Goal: Information Seeking & Learning: Learn about a topic

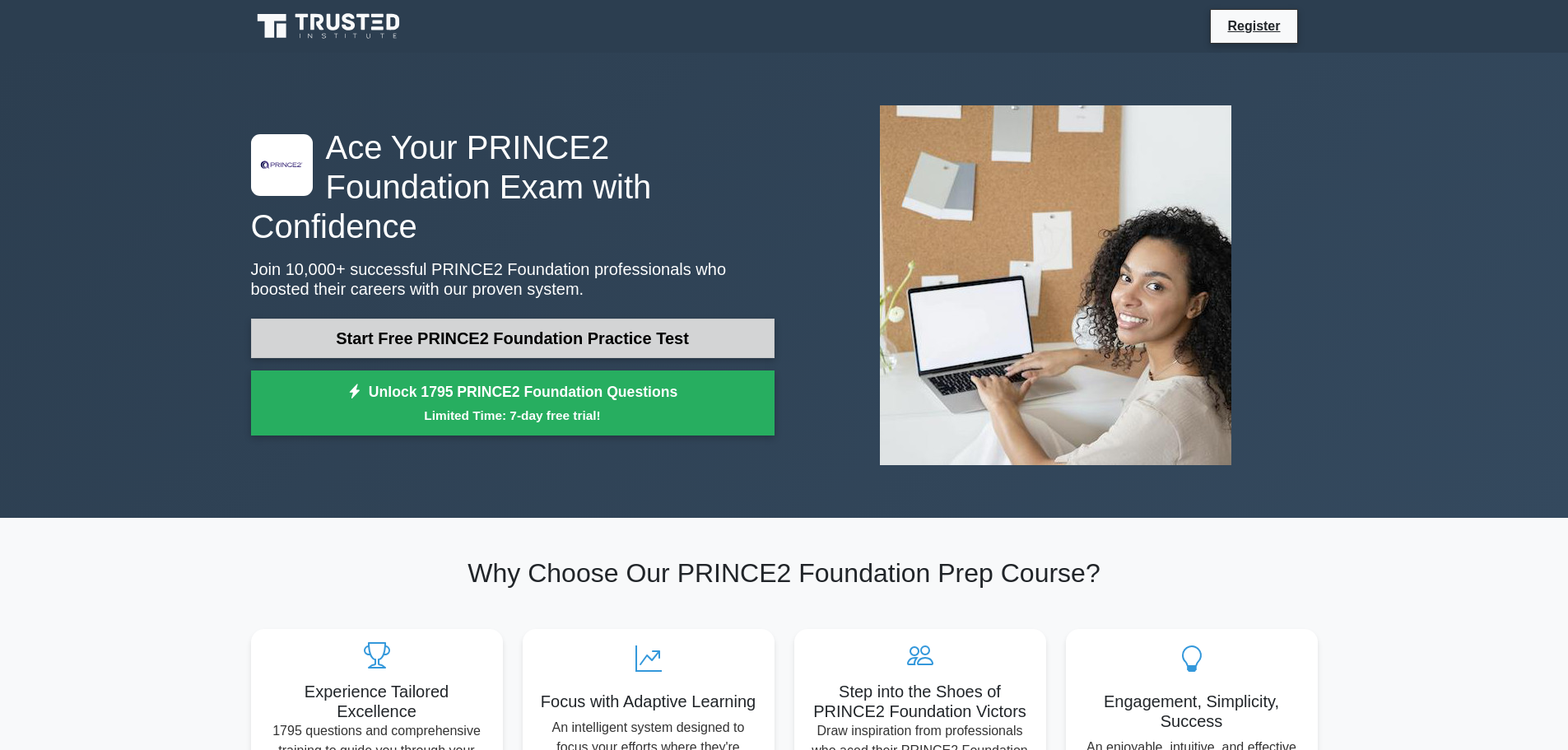
click at [507, 324] on link "Start Free PRINCE2 Foundation Practice Test" at bounding box center [512, 338] width 523 height 40
click at [539, 327] on link "Start Free PRINCE2 Foundation Practice Test" at bounding box center [512, 338] width 523 height 40
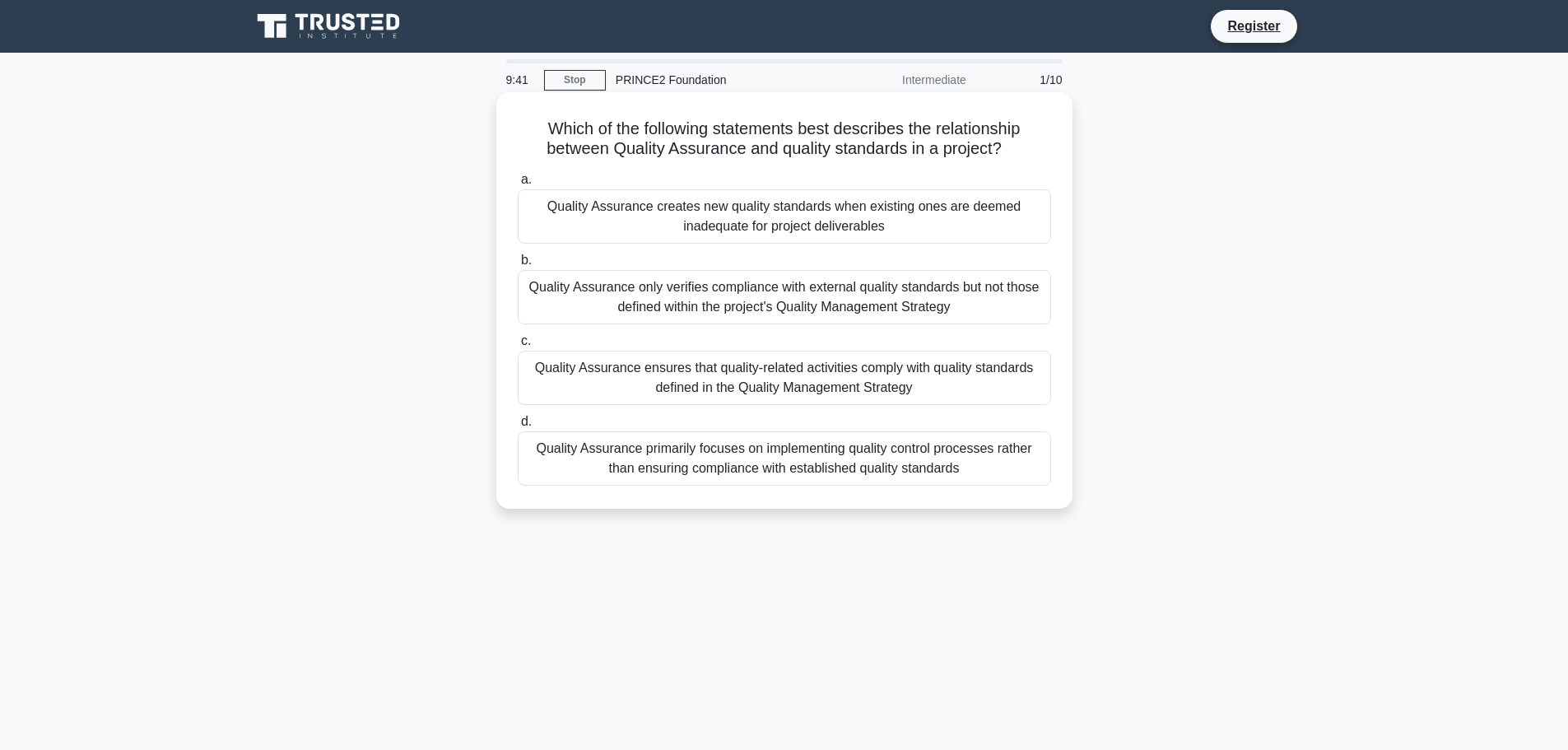
click at [765, 386] on div "Quality Assurance ensures that quality-related activities comply with quality s…" at bounding box center [784, 377] width 534 height 54
click at [564, 302] on div "Quality Assurance only verifies compliance with external quality standards but …" at bounding box center [784, 297] width 534 height 54
click at [517, 266] on input "b. Quality Assurance only verifies compliance with external quality standards b…" at bounding box center [517, 260] width 0 height 11
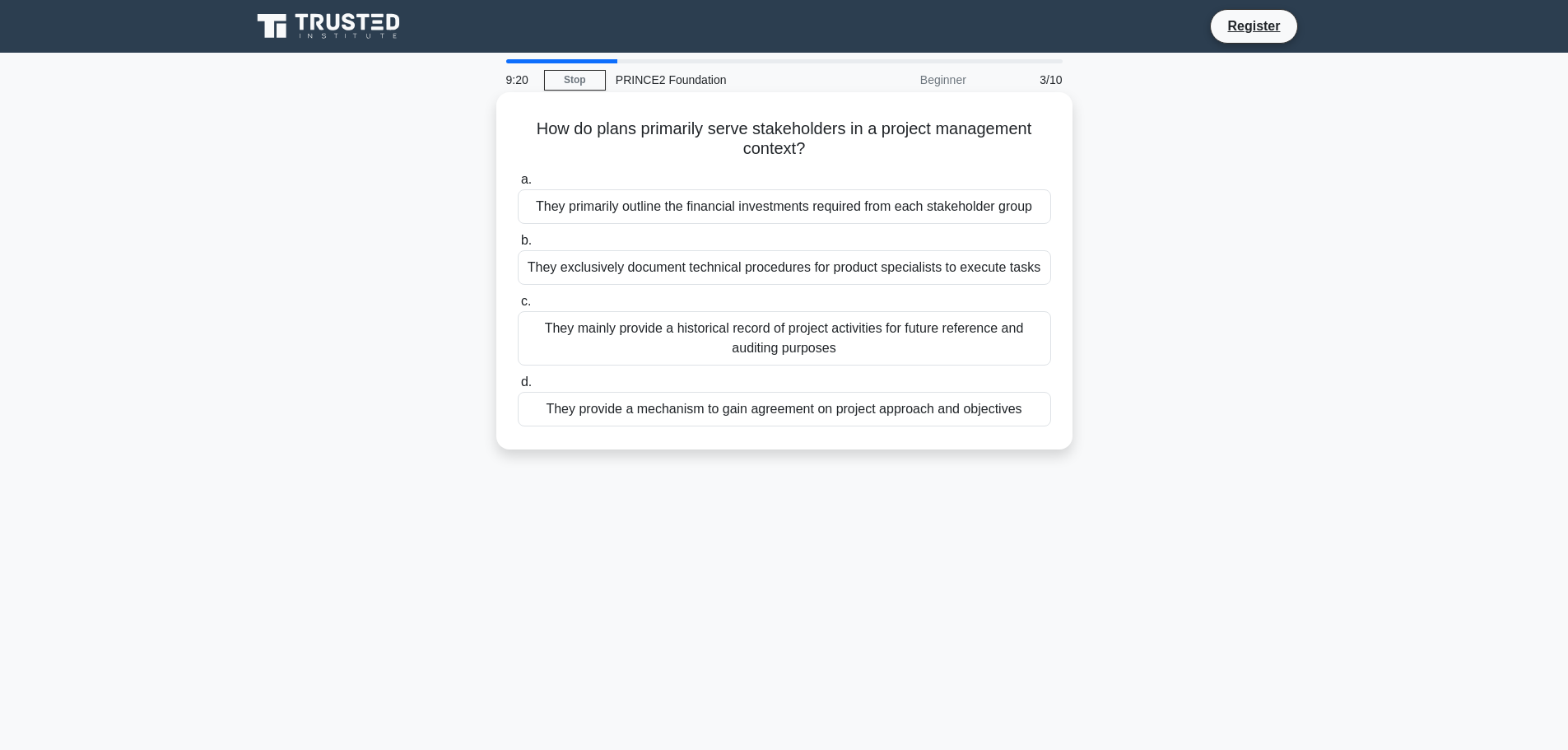
click at [855, 405] on div "They provide a mechanism to gain agreement on project approach and objectives" at bounding box center [784, 409] width 534 height 35
click at [517, 387] on input "d. They provide a mechanism to gain agreement on project approach and objectives" at bounding box center [517, 381] width 0 height 11
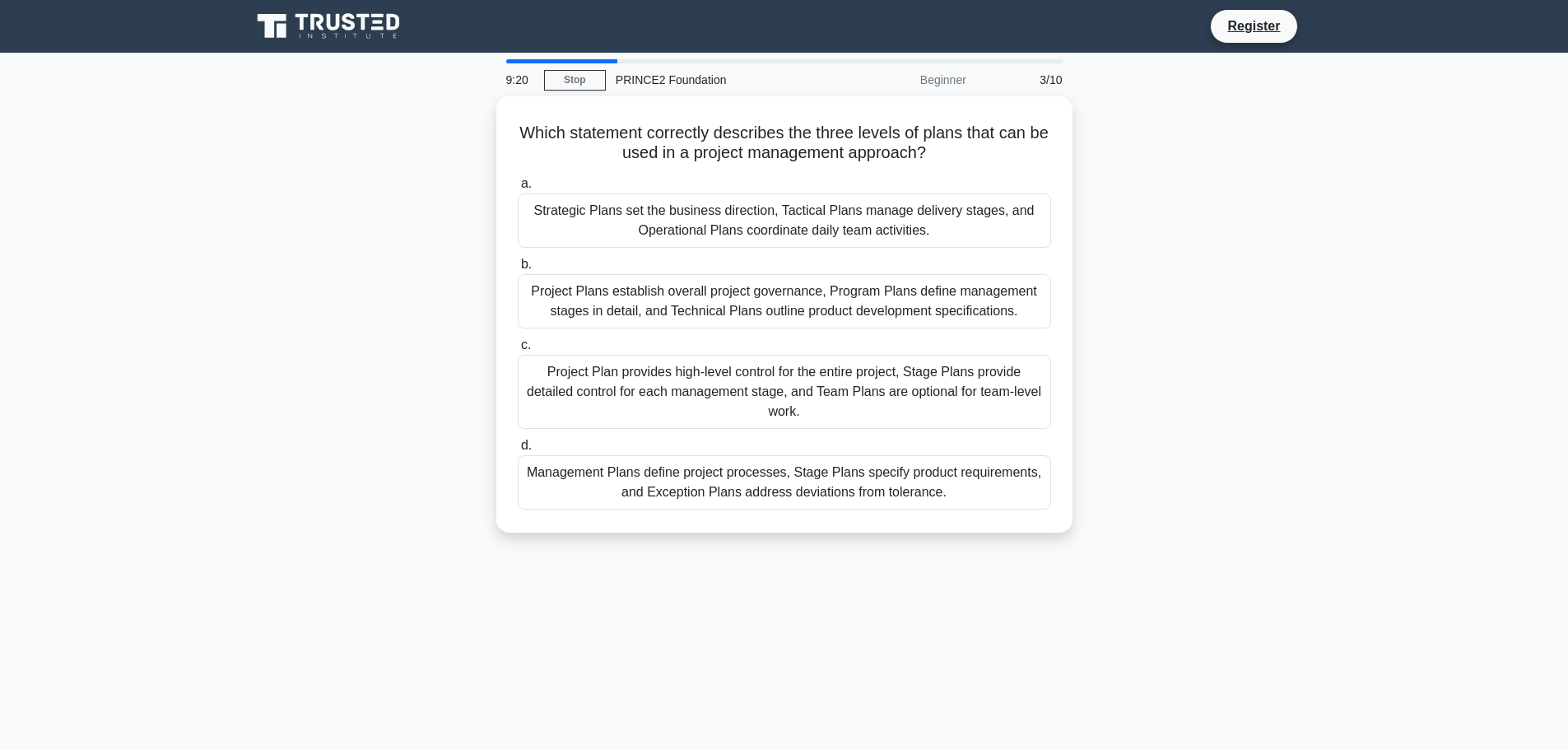
click at [855, 405] on div "Project Plan provides high-level control for the entire project, Stage Plans pr…" at bounding box center [784, 392] width 534 height 74
click at [517, 350] on input "c. Project Plan provides high-level control for the entire project, Stage Plans…" at bounding box center [517, 344] width 0 height 11
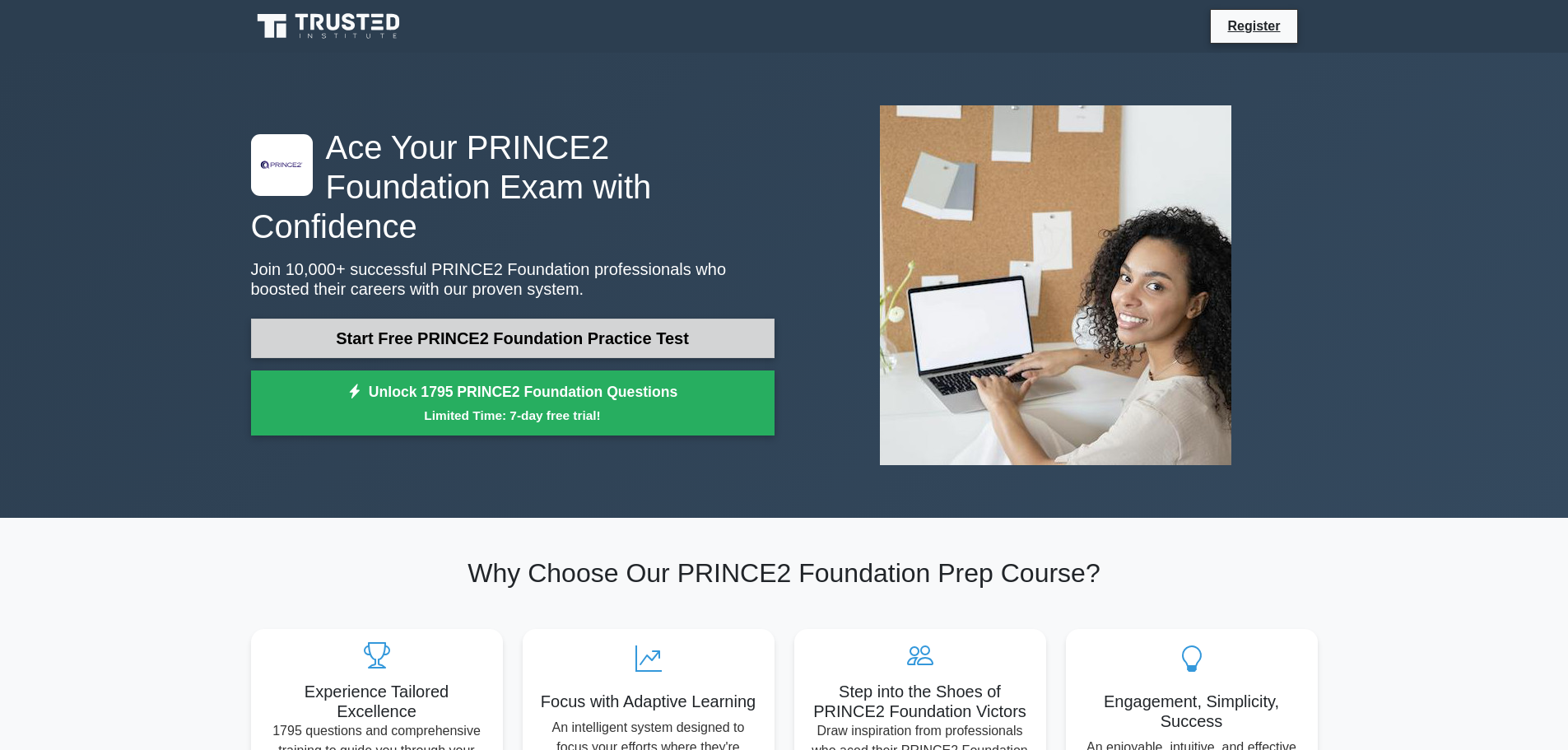
click at [490, 318] on link "Start Free PRINCE2 Foundation Practice Test" at bounding box center [512, 338] width 523 height 40
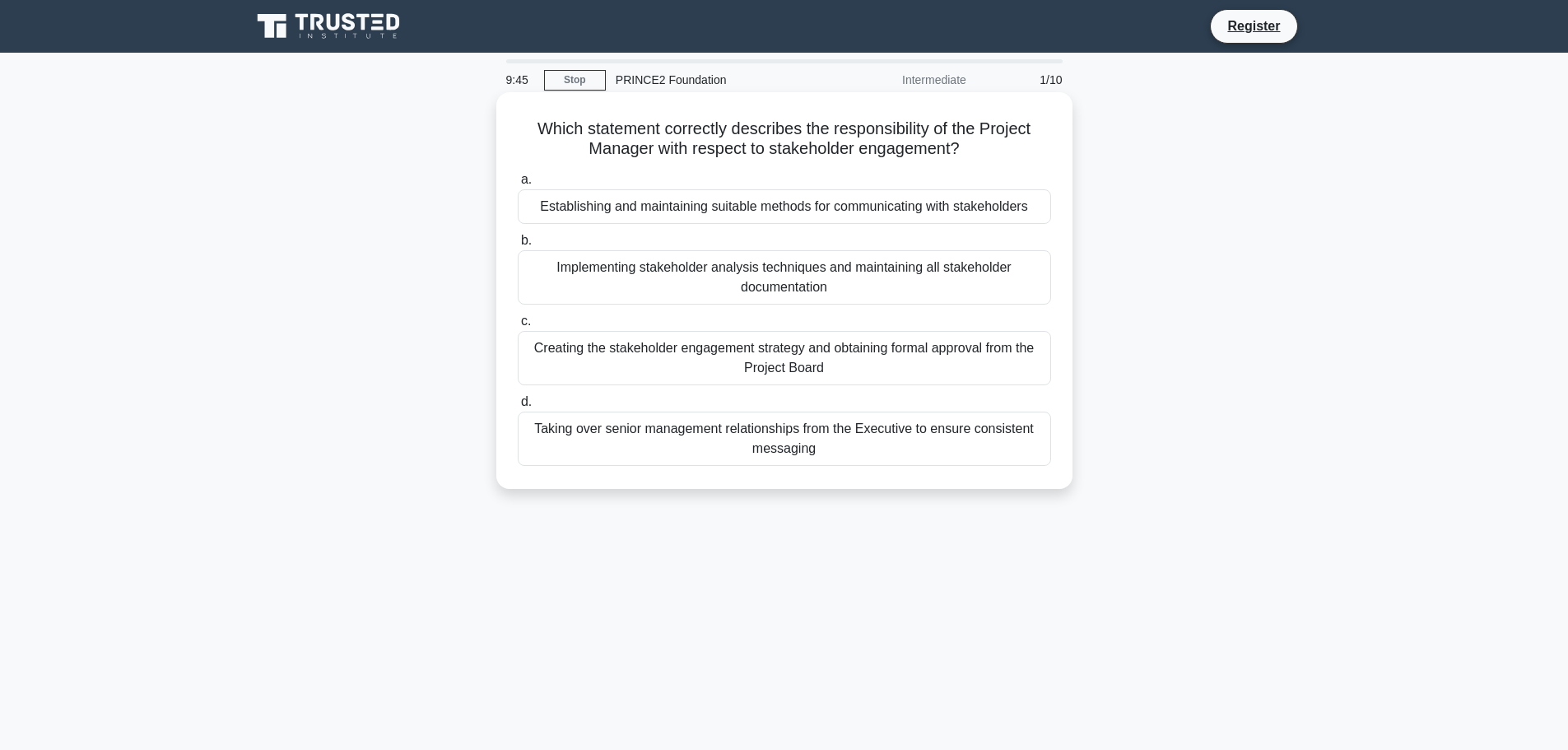
click at [778, 354] on div "Creating the stakeholder engagement strategy and obtaining formal approval from…" at bounding box center [784, 358] width 534 height 54
click at [517, 327] on input "c. Creating the stakeholder engagement strategy and obtaining formal approval f…" at bounding box center [517, 321] width 0 height 11
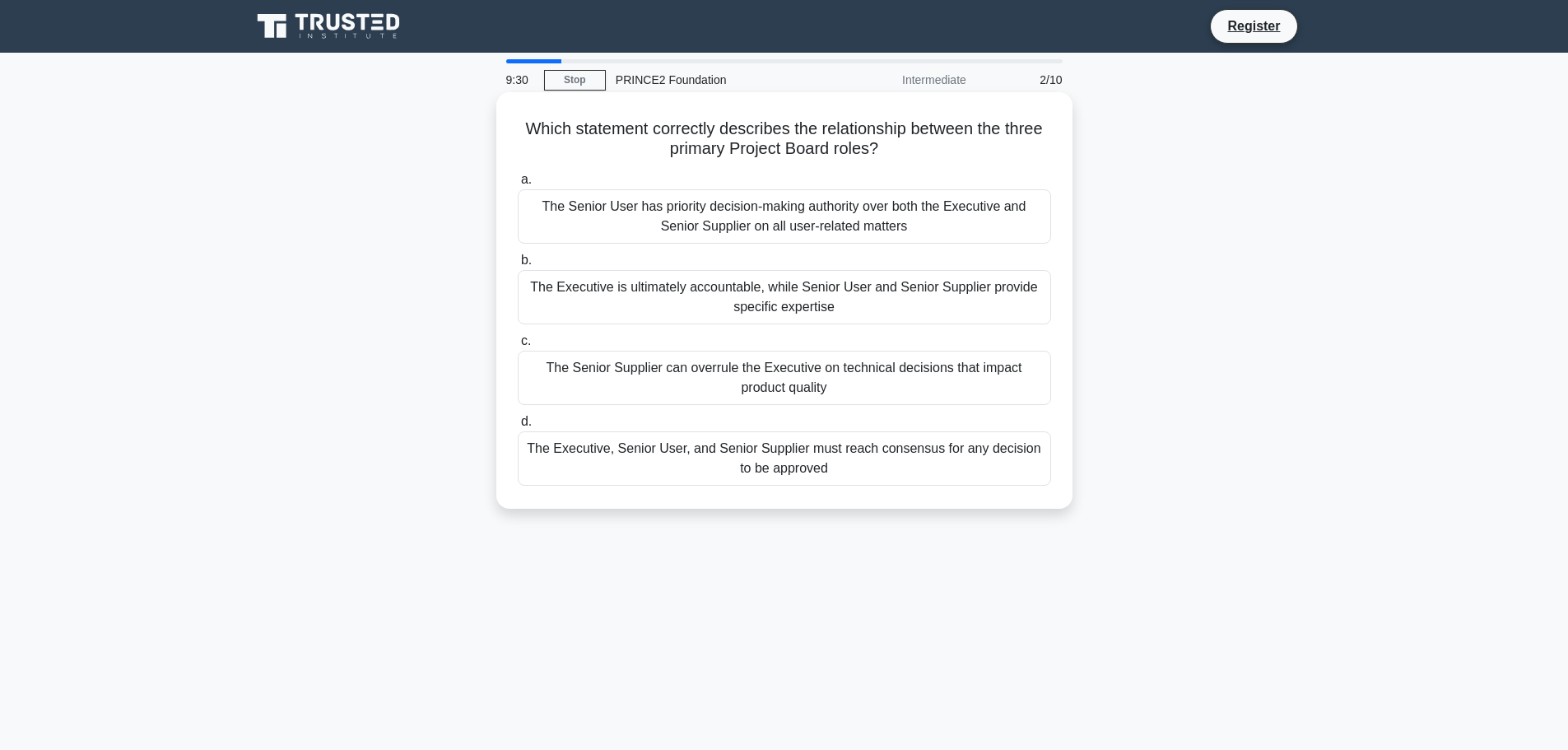
click at [699, 290] on div "The Executive is ultimately accountable, while Senior User and Senior Supplier …" at bounding box center [784, 297] width 534 height 54
click at [517, 266] on input "b. The Executive is ultimately accountable, while Senior User and Senior Suppli…" at bounding box center [517, 260] width 0 height 11
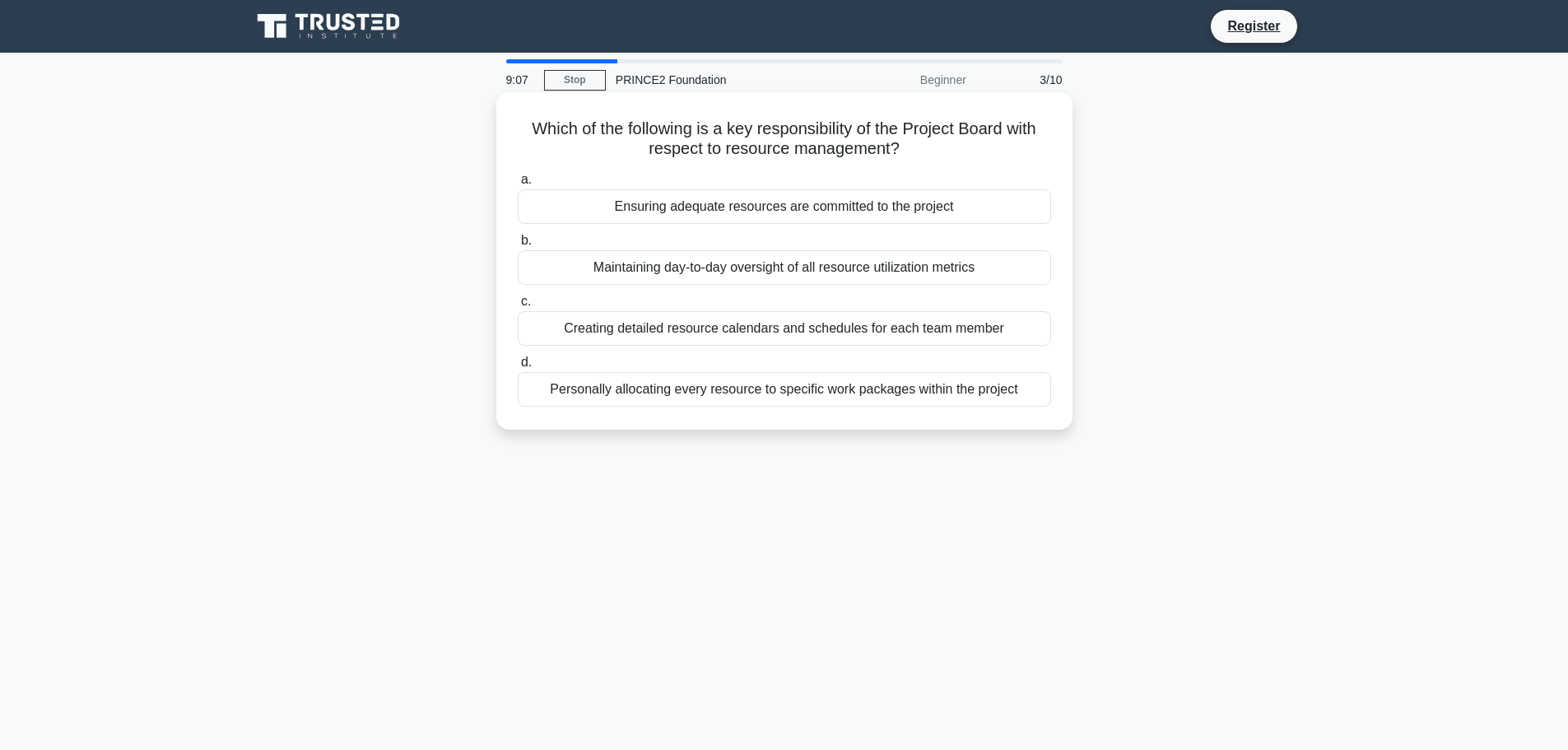
click at [762, 206] on div "Ensuring adequate resources are committed to the project" at bounding box center [784, 207] width 534 height 35
click at [517, 185] on input "a. Ensuring adequate resources are committed to the project" at bounding box center [517, 179] width 0 height 11
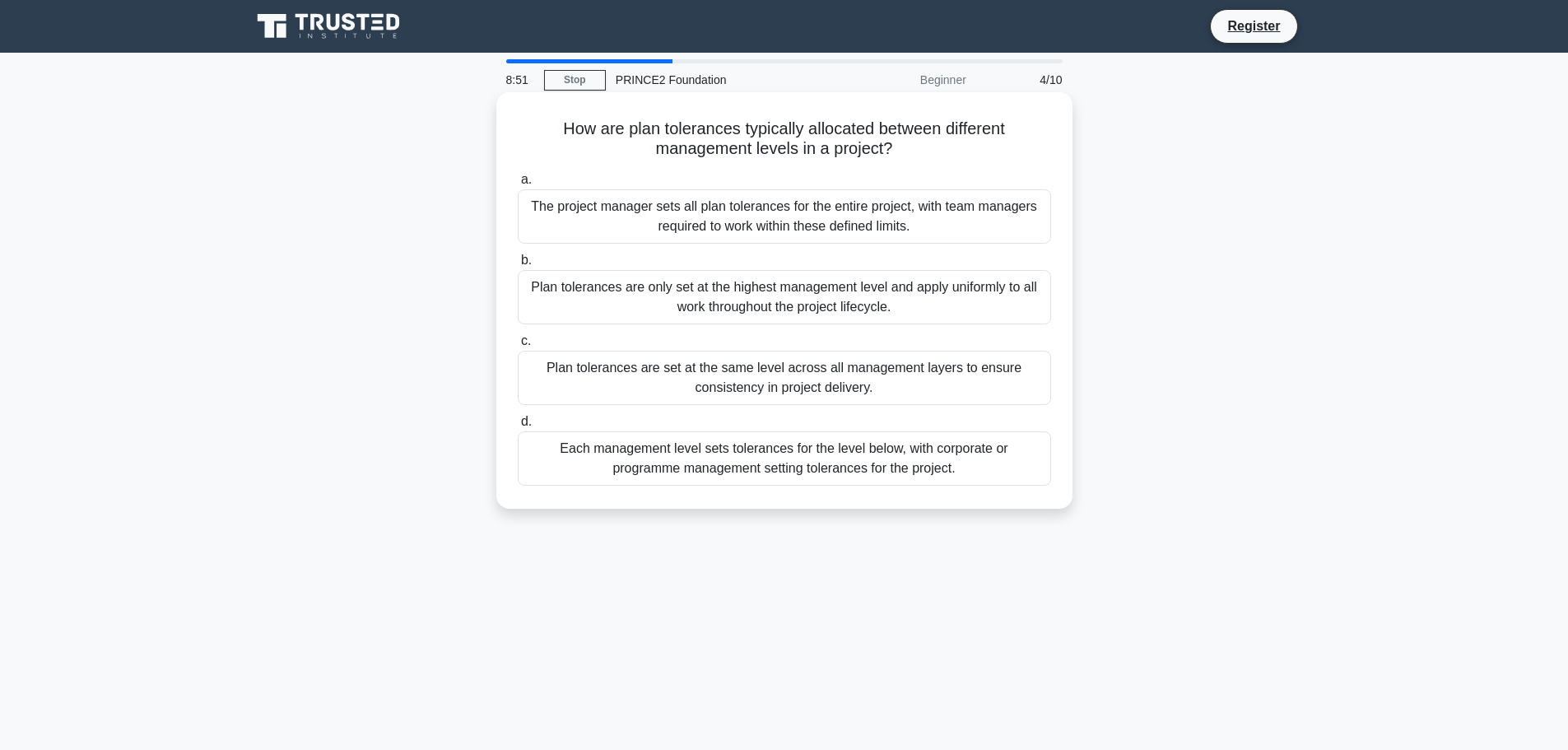
click at [807, 298] on div "Plan tolerances are only set at the highest management level and apply uniforml…" at bounding box center [784, 297] width 534 height 54
click at [517, 266] on input "b. Plan tolerances are only set at the highest management level and apply unifo…" at bounding box center [517, 260] width 0 height 11
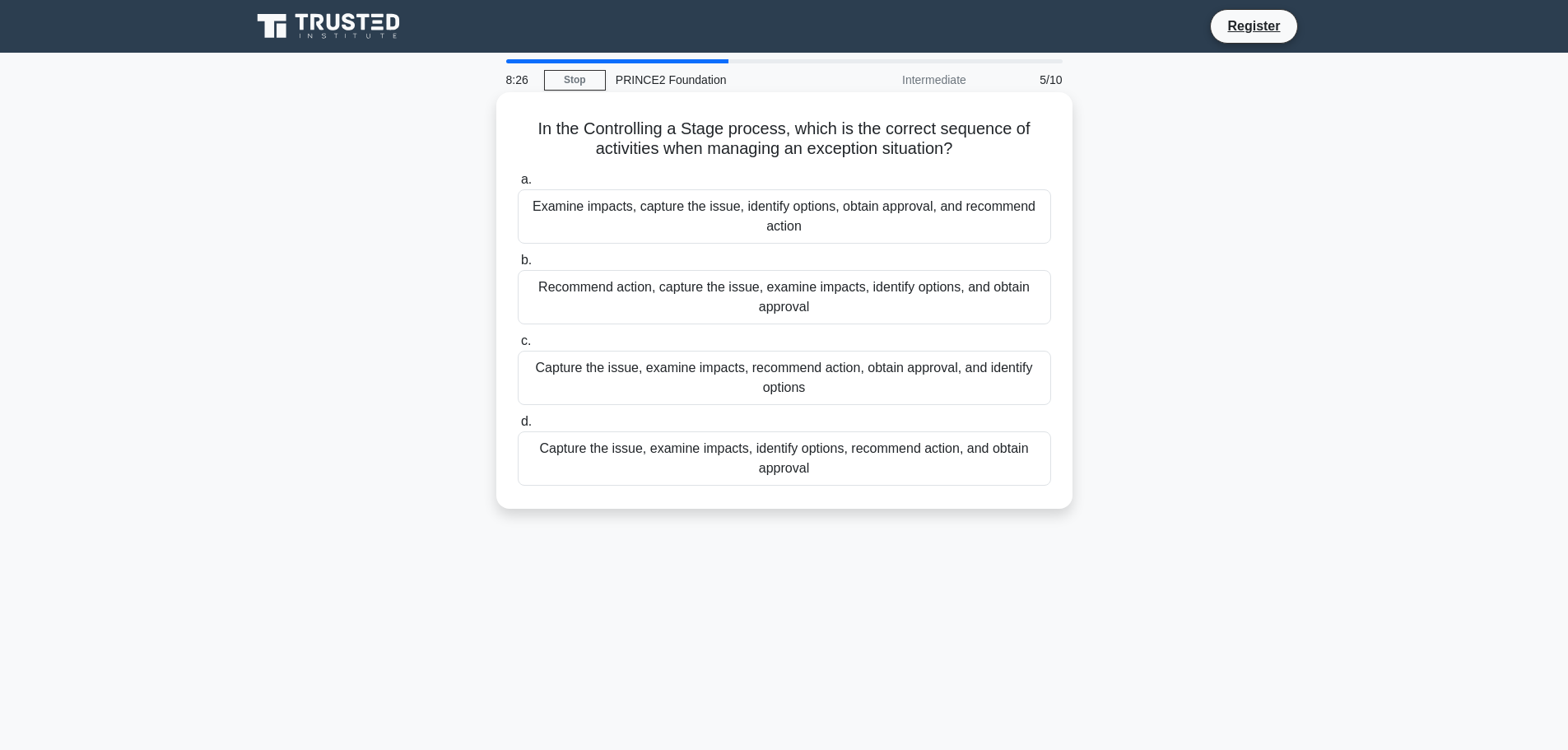
click at [772, 458] on div "Capture the issue, examine impacts, identify options, recommend action, and obt…" at bounding box center [784, 458] width 534 height 54
click at [517, 427] on input "d. Capture the issue, examine impacts, identify options, recommend action, and …" at bounding box center [517, 421] width 0 height 11
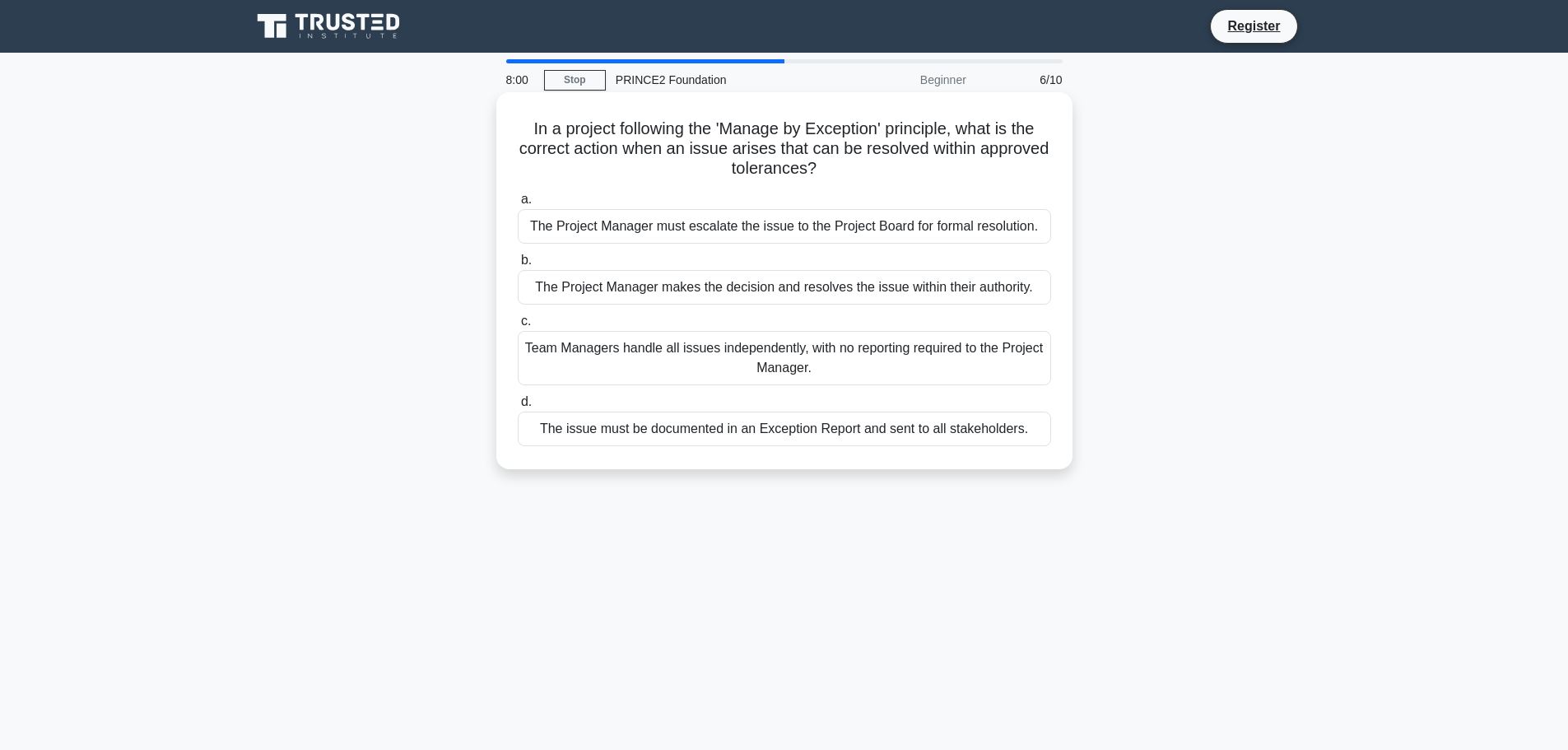
click at [671, 290] on div "The Project Manager makes the decision and resolves the issue within their auth…" at bounding box center [784, 287] width 534 height 35
click at [517, 266] on input "b. The Project Manager makes the decision and resolves the issue within their a…" at bounding box center [517, 260] width 0 height 11
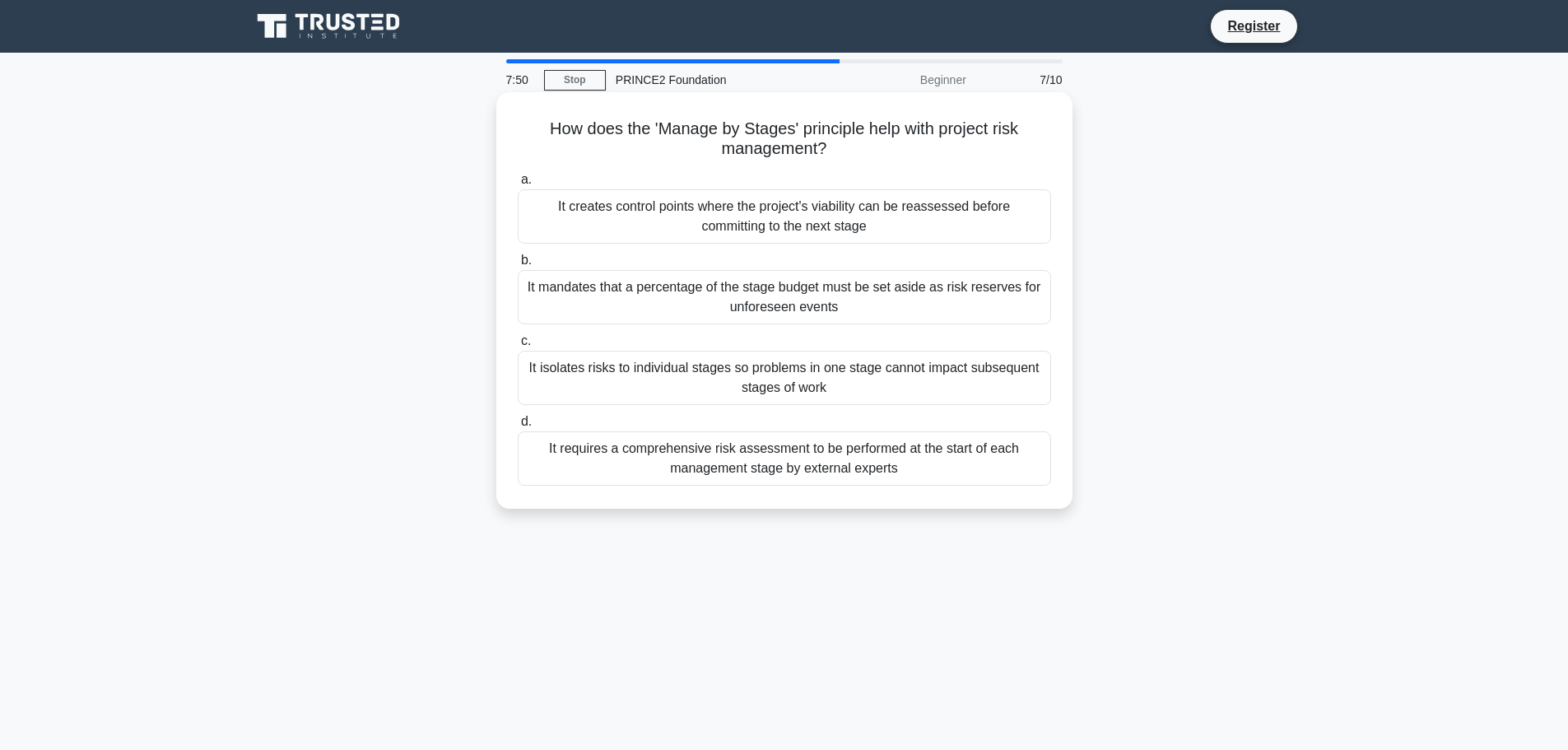
click at [756, 216] on div "It creates control points where the project's viability can be reassessed befor…" at bounding box center [784, 216] width 534 height 54
click at [517, 185] on input "a. It creates control points where the project's viability can be reassessed be…" at bounding box center [517, 179] width 0 height 11
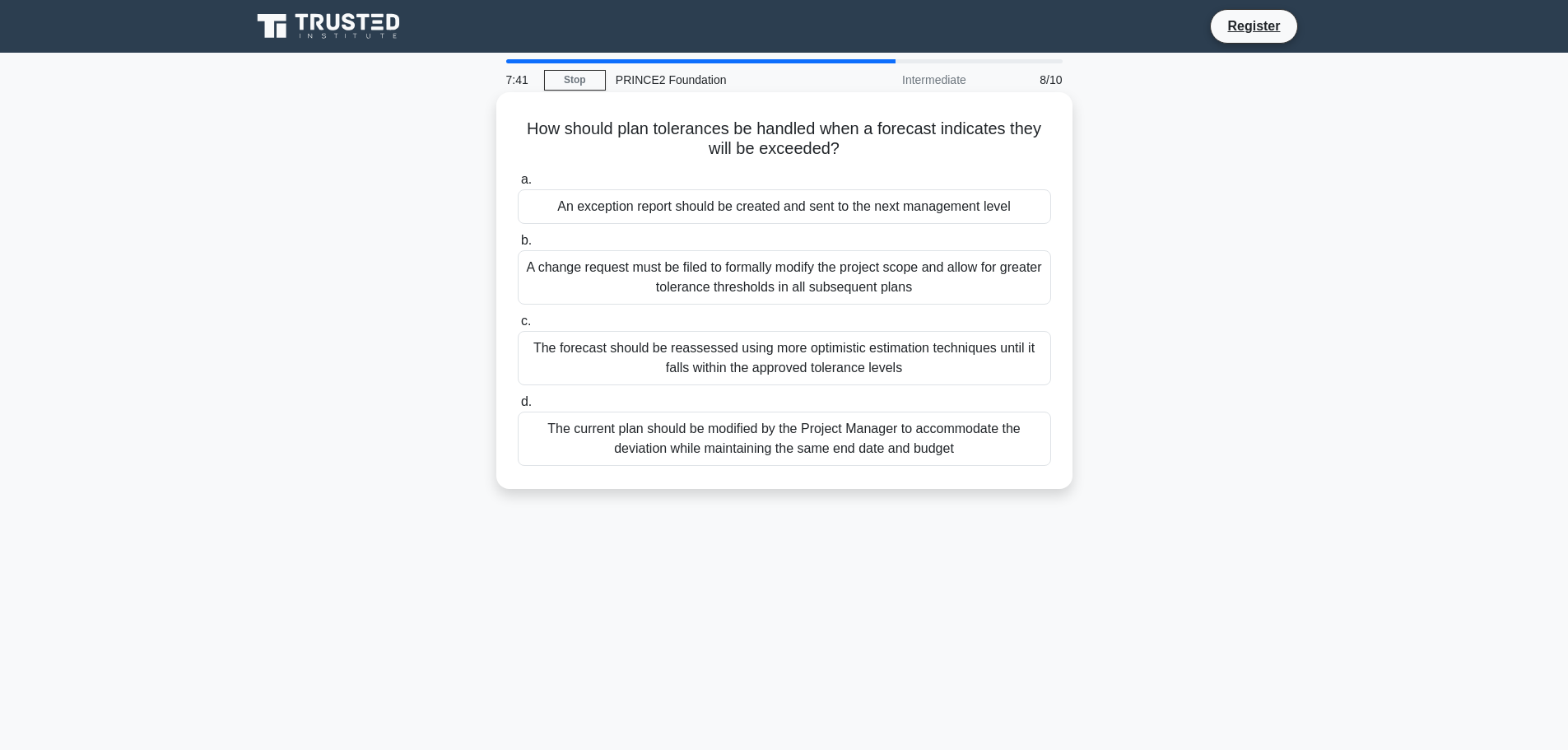
click at [857, 209] on div "An exception report should be created and sent to the next management level" at bounding box center [784, 207] width 534 height 35
click at [517, 185] on input "a. An exception report should be created and sent to the next management level" at bounding box center [517, 179] width 0 height 11
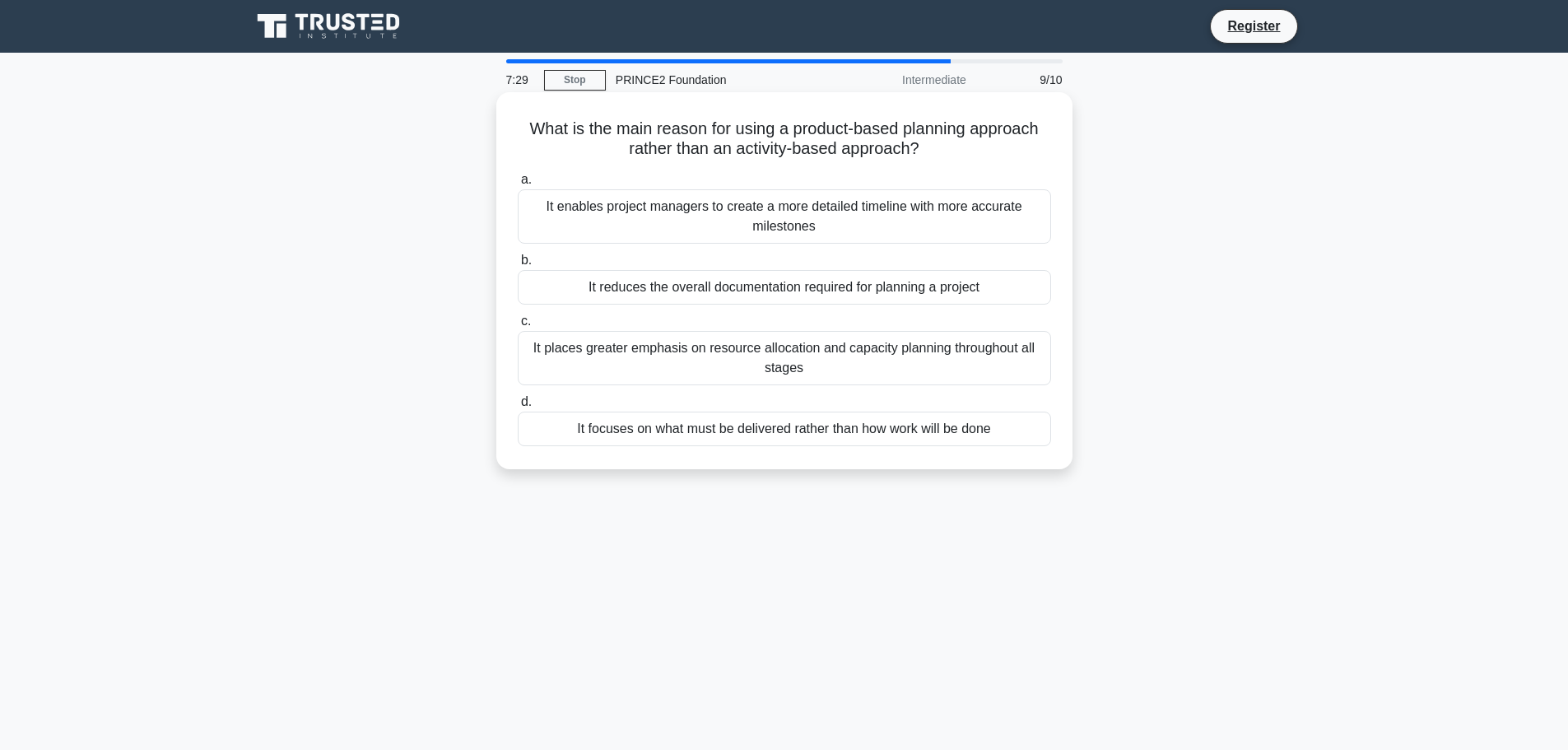
click at [840, 219] on div "It enables project managers to create a more detailed timeline with more accura…" at bounding box center [784, 216] width 534 height 54
click at [517, 185] on input "a. It enables project managers to create a more detailed timeline with more acc…" at bounding box center [517, 179] width 0 height 11
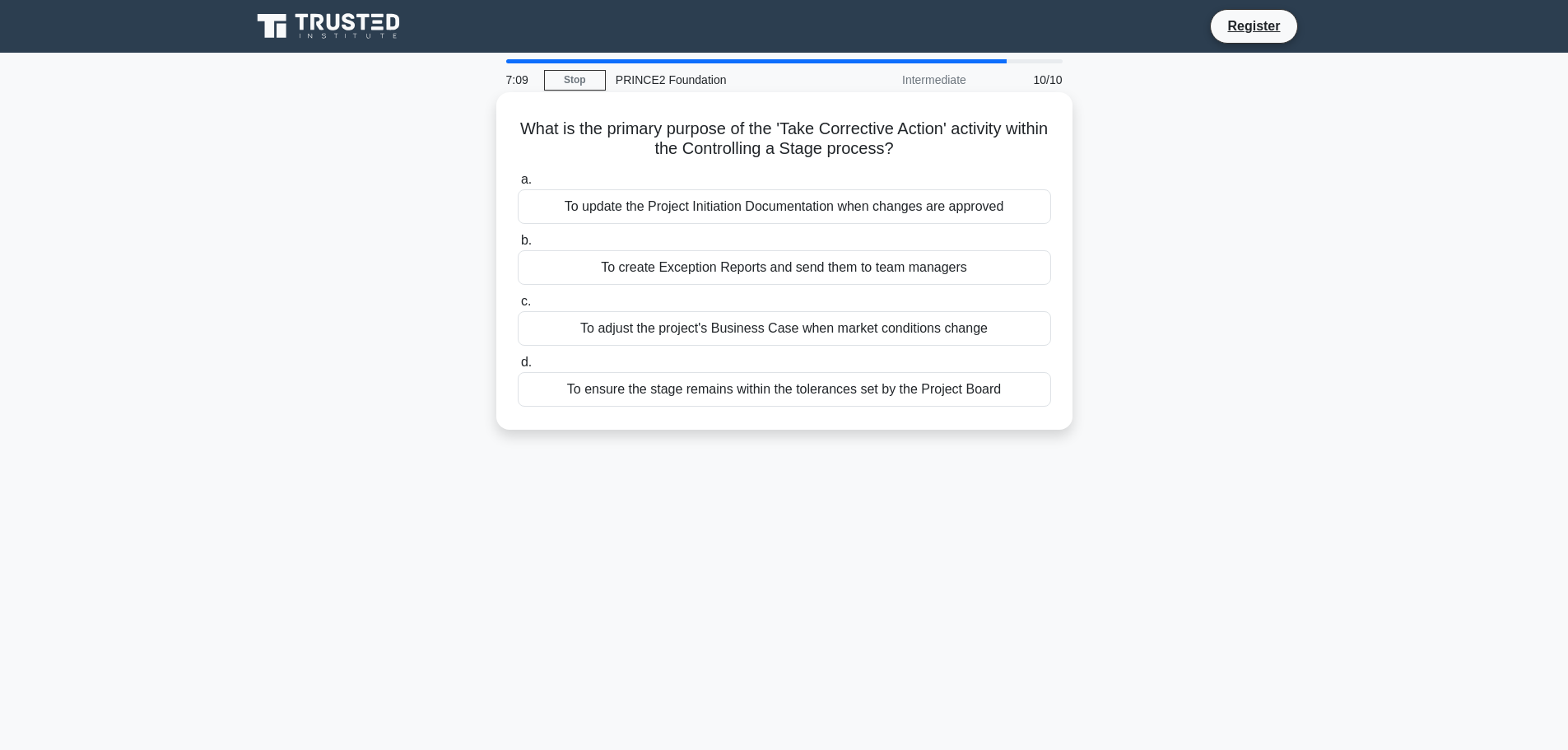
click at [738, 392] on div "To ensure the stage remains within the tolerances set by the Project Board" at bounding box center [784, 389] width 534 height 35
click at [517, 368] on input "d. To ensure the stage remains within the tolerances set by the Project Board" at bounding box center [517, 362] width 0 height 11
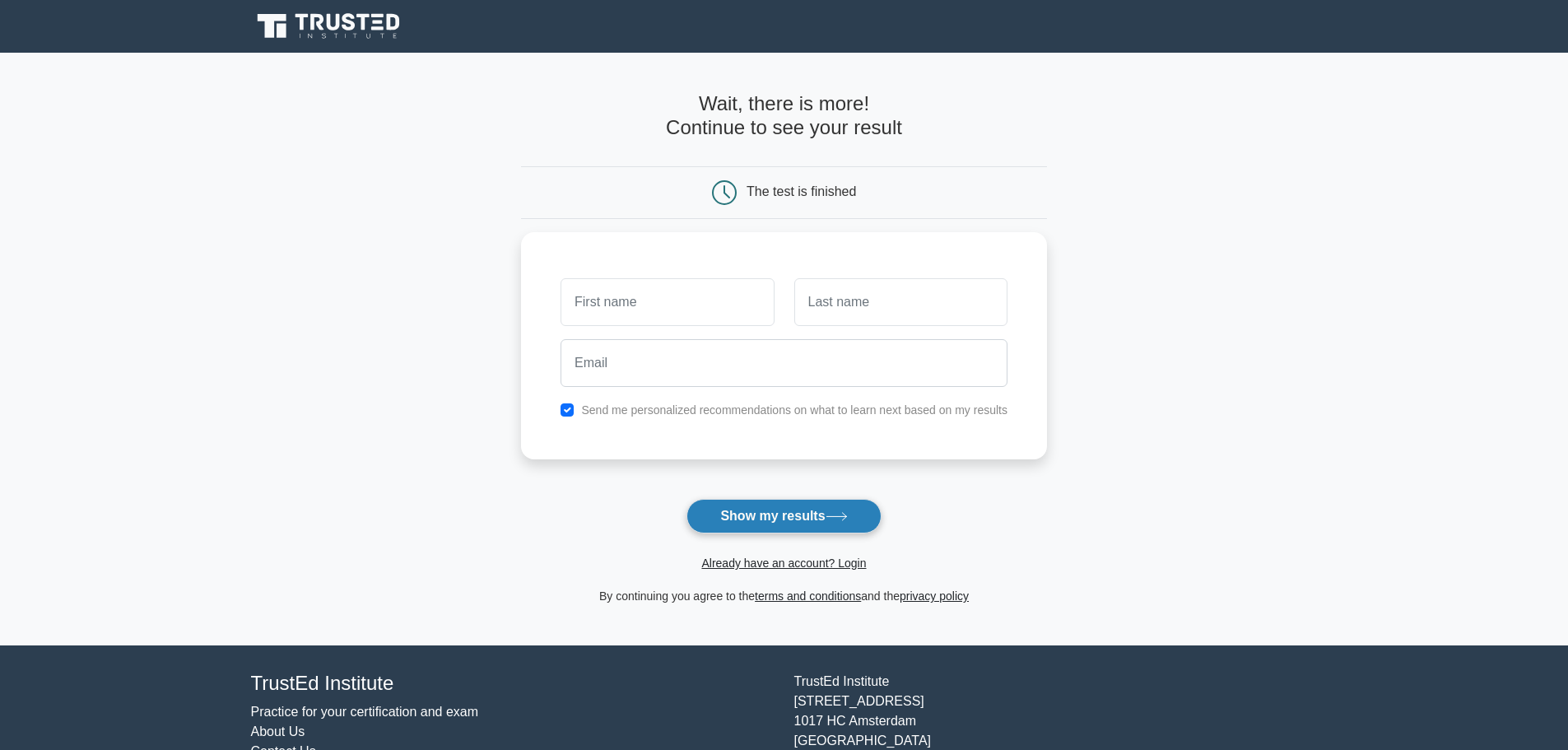
click at [788, 512] on button "Show my results" at bounding box center [783, 516] width 194 height 35
